Goal: Information Seeking & Learning: Learn about a topic

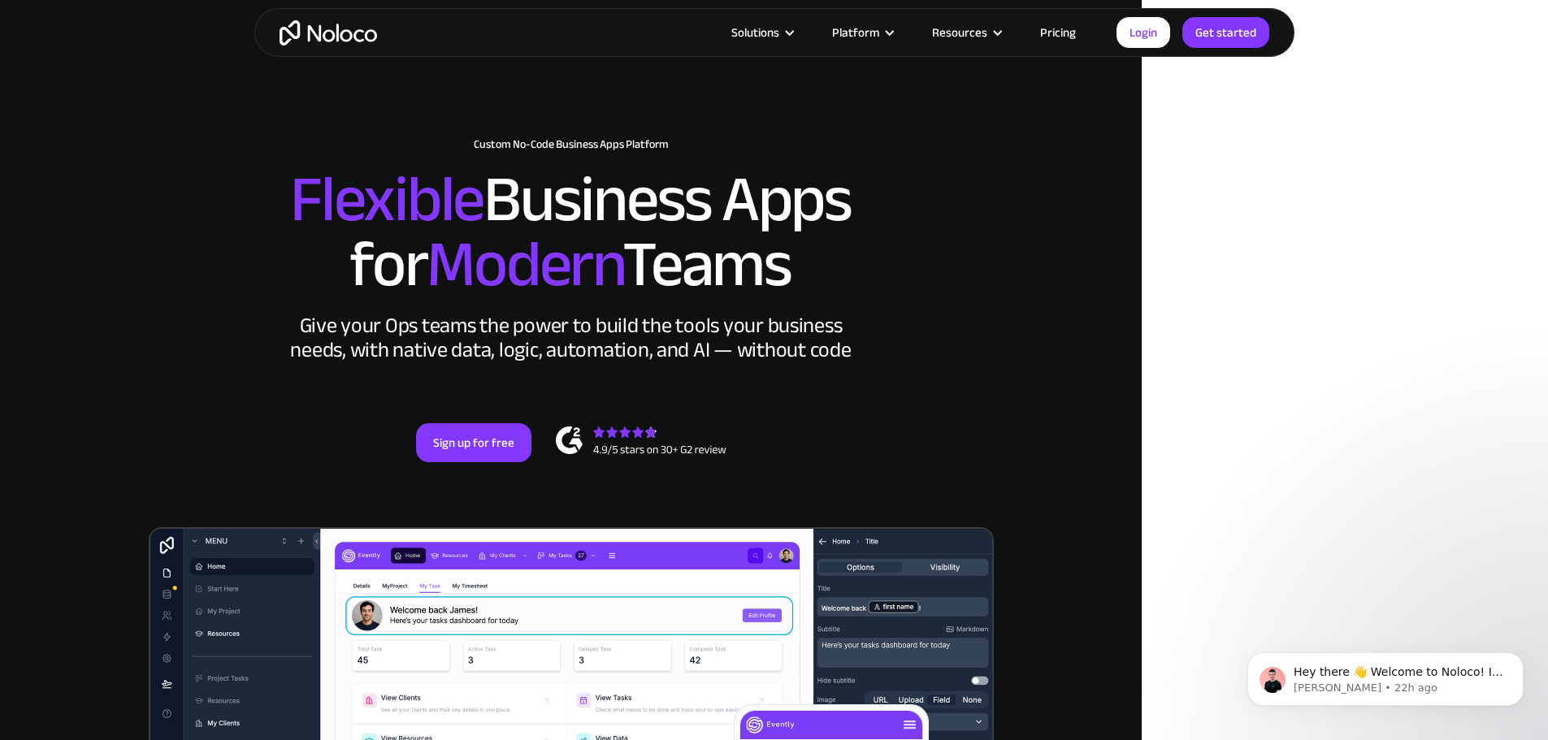
scroll to position [81, 0]
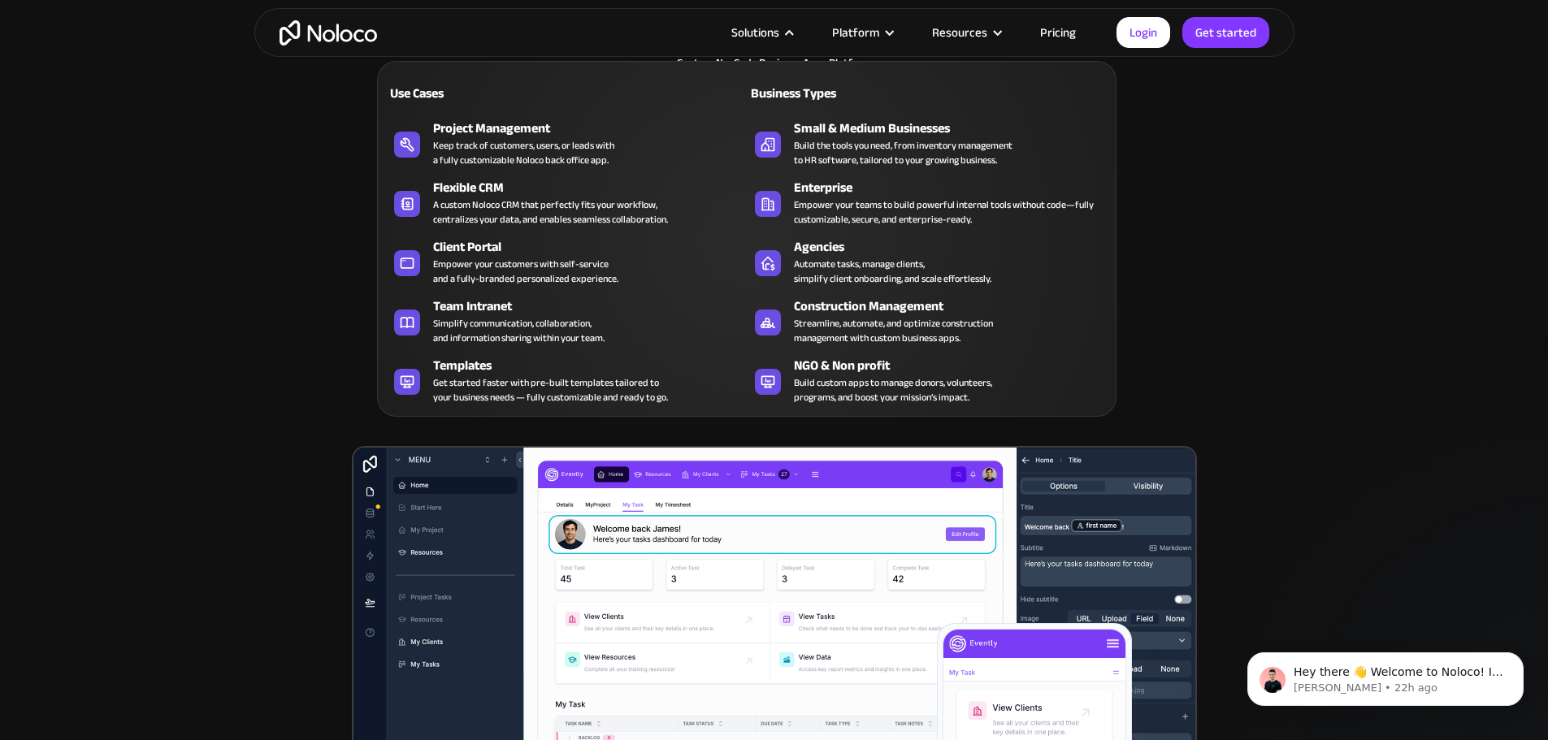
click at [743, 30] on div "Solutions" at bounding box center [755, 32] width 48 height 21
click at [748, 32] on div "Solutions" at bounding box center [755, 32] width 48 height 21
click at [765, 29] on div "Solutions" at bounding box center [755, 32] width 48 height 21
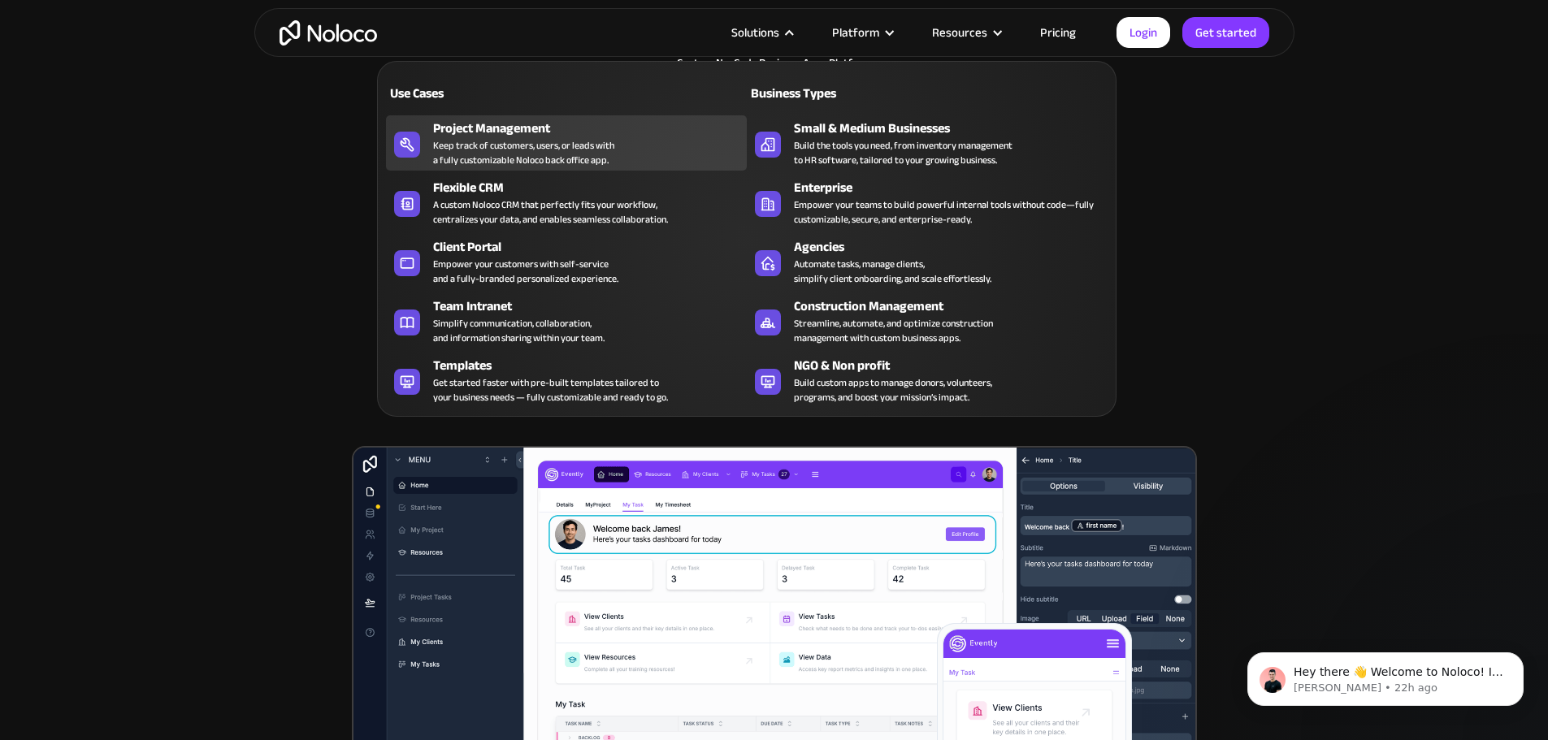
click at [535, 138] on div "Project Management" at bounding box center [593, 129] width 321 height 20
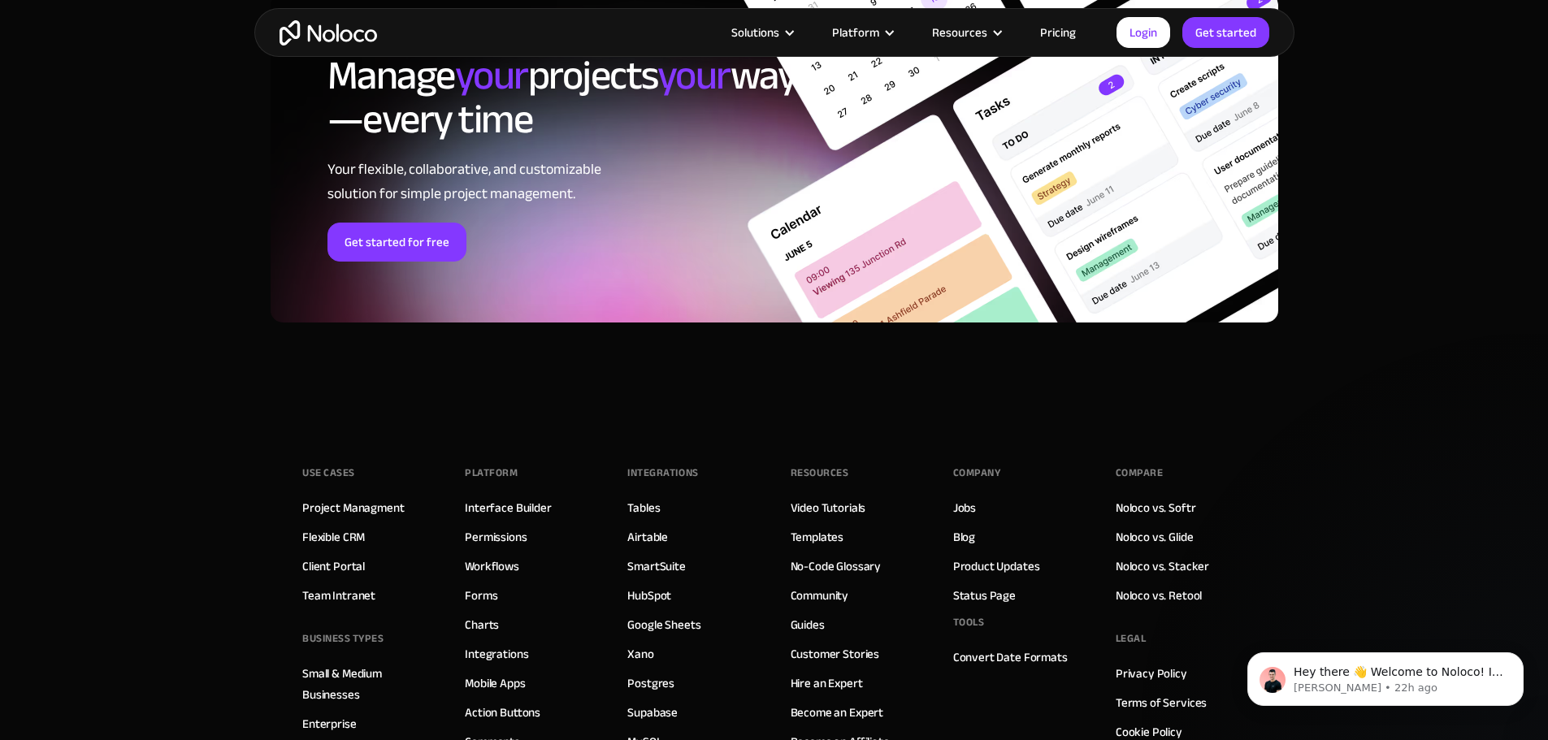
scroll to position [7231, 0]
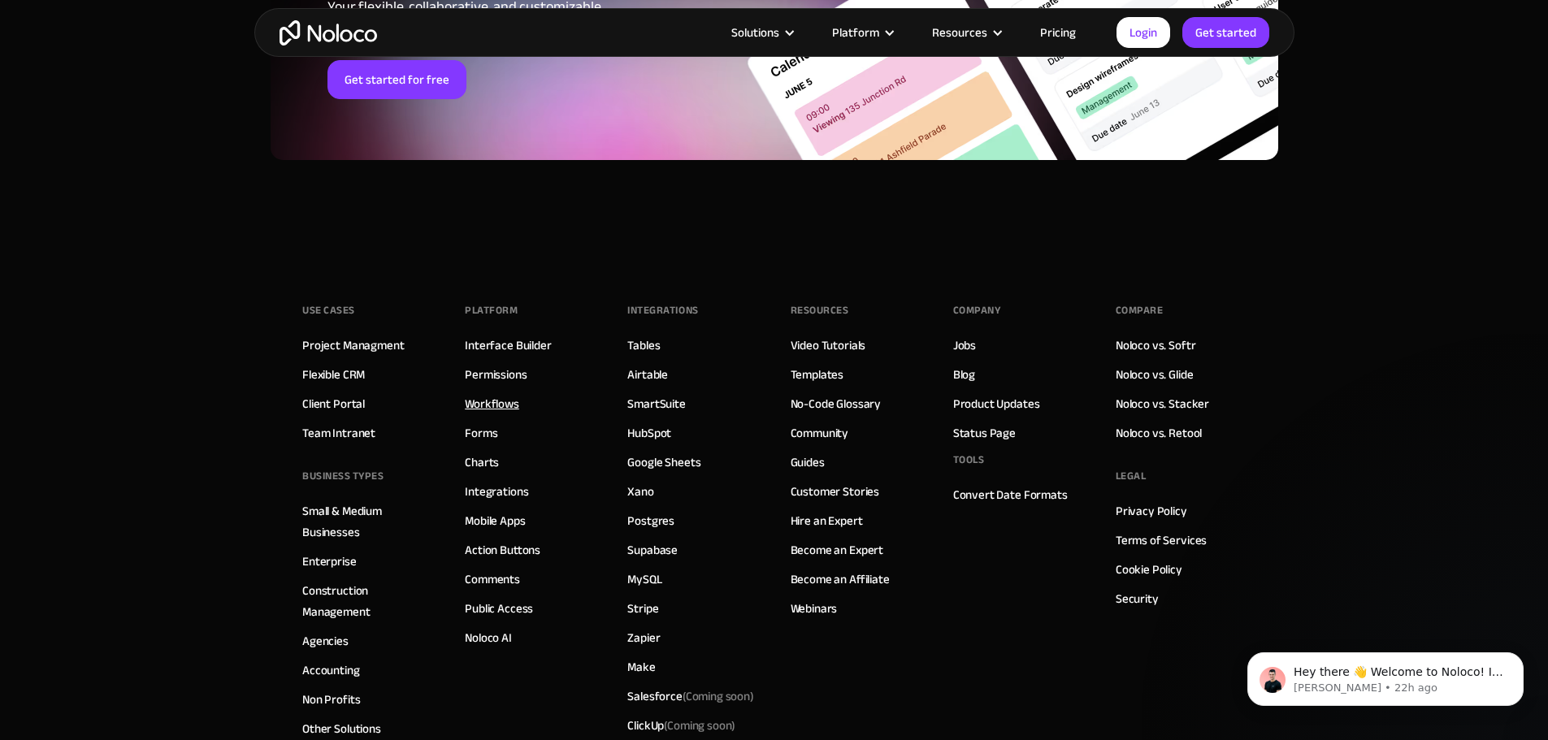
click at [508, 401] on link "Workflows" at bounding box center [492, 403] width 54 height 21
